Goal: Entertainment & Leisure: Consume media (video, audio)

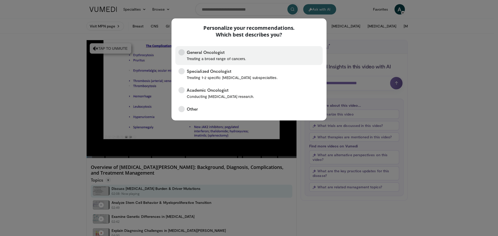
click at [232, 53] on span "General Oncologist Treating a broad range of cancers." at bounding box center [216, 55] width 59 height 13
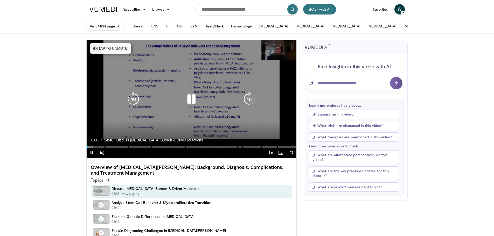
click at [104, 46] on button "Tap to unmute" at bounding box center [110, 48] width 41 height 10
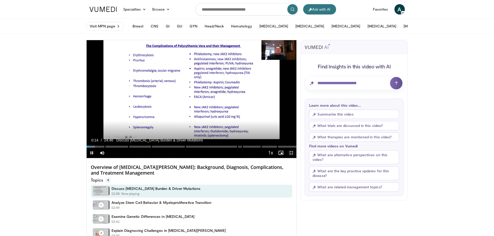
click at [290, 152] on span "Video Player" at bounding box center [291, 153] width 10 height 10
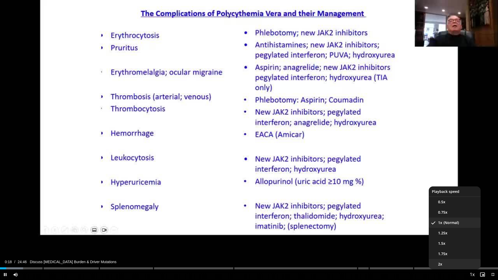
click at [461, 236] on li "2x" at bounding box center [455, 264] width 52 height 10
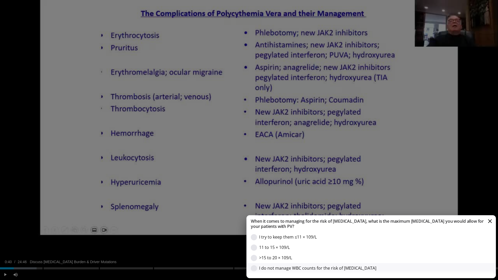
click at [329, 236] on div "I do not manage WBC counts for the risk of [MEDICAL_DATA]" at bounding box center [359, 268] width 201 height 6
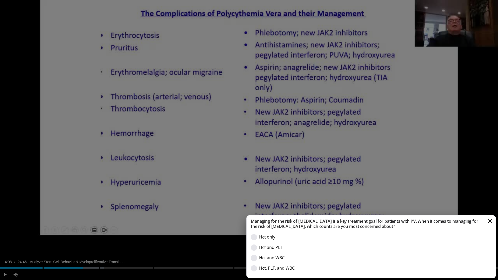
click at [491, 221] on button "Cancel" at bounding box center [489, 221] width 5 height 5
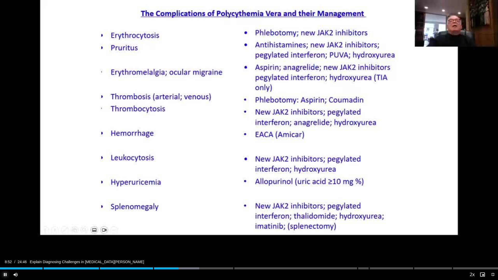
click at [6, 236] on span "Video Player" at bounding box center [5, 274] width 10 height 10
click at [492, 236] on span "Video Player" at bounding box center [492, 274] width 10 height 10
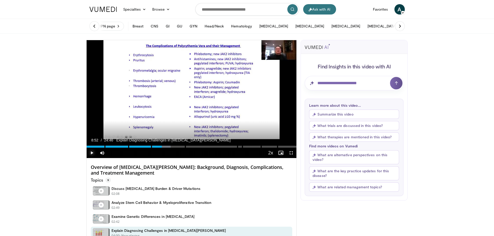
click at [91, 153] on span "Video Player" at bounding box center [92, 153] width 10 height 10
click at [292, 153] on span "Video Player" at bounding box center [291, 153] width 10 height 10
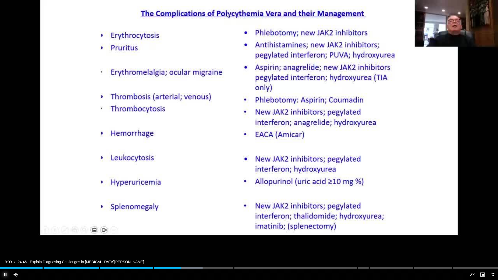
click at [2, 236] on span "Video Player" at bounding box center [5, 274] width 10 height 10
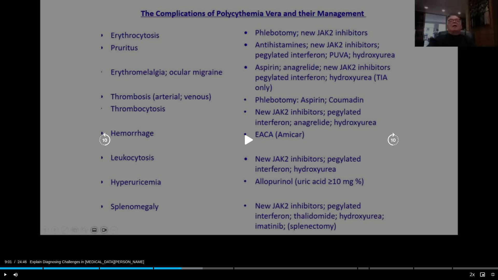
click at [48, 74] on div "10 seconds Tap to unmute" at bounding box center [249, 140] width 498 height 280
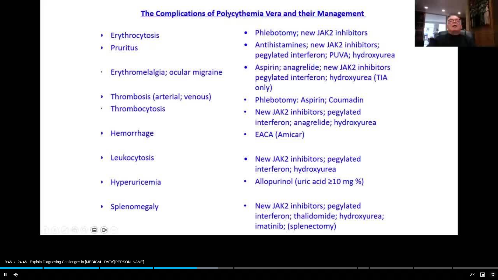
click at [492, 236] on span "Video Player" at bounding box center [492, 274] width 10 height 10
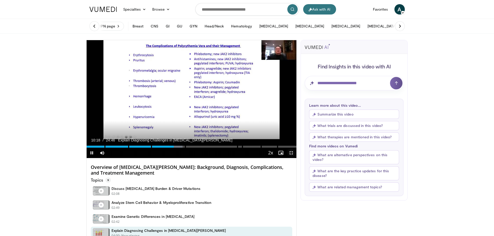
click at [292, 152] on span "Video Player" at bounding box center [291, 153] width 10 height 10
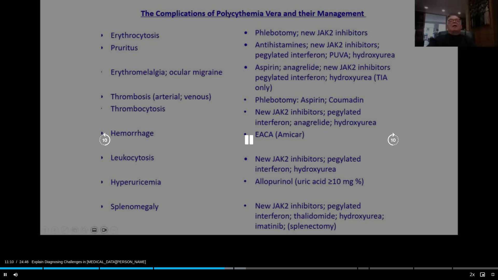
click at [247, 143] on icon "Video Player" at bounding box center [249, 140] width 15 height 15
click at [471, 116] on div "10 seconds Tap to unmute" at bounding box center [249, 140] width 498 height 280
click at [472, 114] on div "10 seconds Tap to unmute" at bounding box center [249, 140] width 498 height 280
click at [105, 141] on icon "Video Player" at bounding box center [104, 140] width 15 height 15
click at [249, 138] on icon "Video Player" at bounding box center [249, 140] width 15 height 15
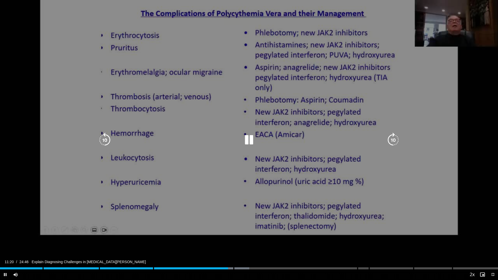
click at [106, 140] on icon "Video Player" at bounding box center [104, 140] width 15 height 15
click at [252, 141] on icon "Video Player" at bounding box center [249, 140] width 15 height 15
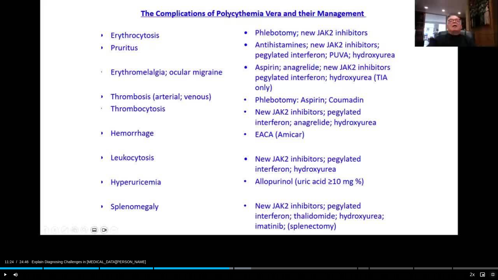
click at [493, 236] on span "Video Player" at bounding box center [492, 274] width 10 height 10
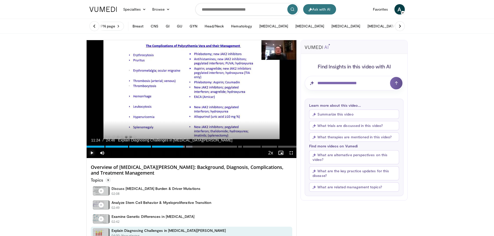
click at [88, 154] on span "Video Player" at bounding box center [92, 153] width 10 height 10
click at [290, 153] on span "Video Player" at bounding box center [291, 153] width 10 height 10
